Goal: Communication & Community: Answer question/provide support

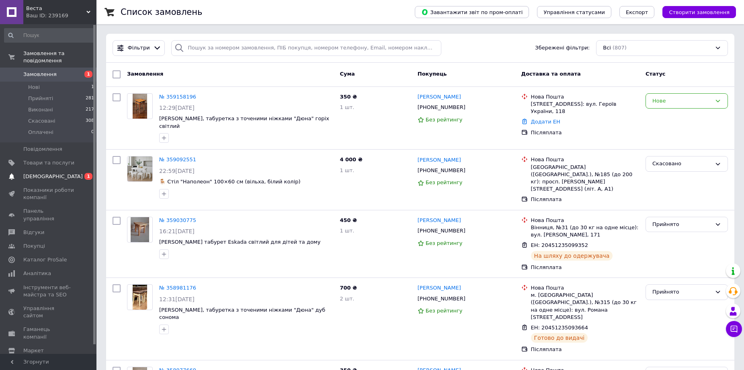
click at [60, 173] on span "[DEMOGRAPHIC_DATA]" at bounding box center [48, 176] width 51 height 7
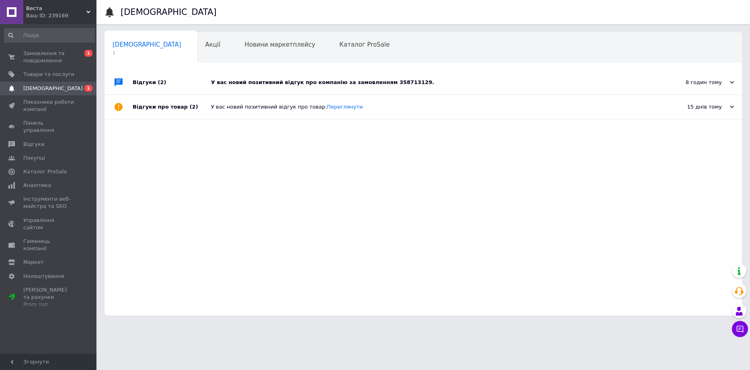
click at [294, 81] on div "У вас новий позитивний відгук про компанію за замовленням 358713129." at bounding box center [432, 82] width 443 height 7
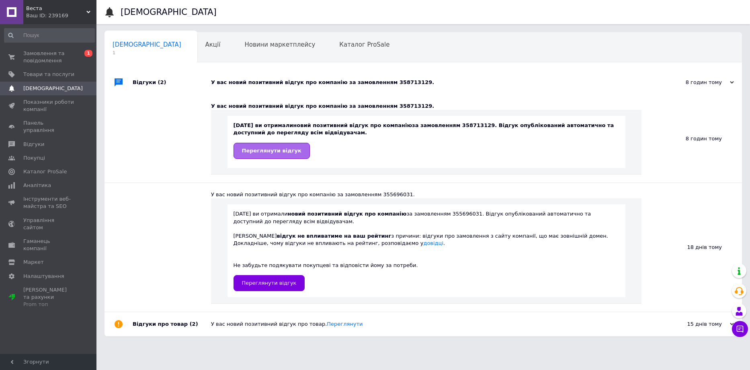
click at [274, 151] on span "Переглянути відгук" at bounding box center [272, 151] width 60 height 6
click at [35, 53] on span "Замовлення та повідомлення" at bounding box center [48, 57] width 51 height 14
